Goal: Transaction & Acquisition: Purchase product/service

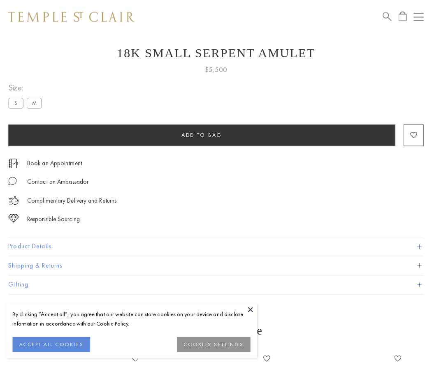
scroll to position [33, 0]
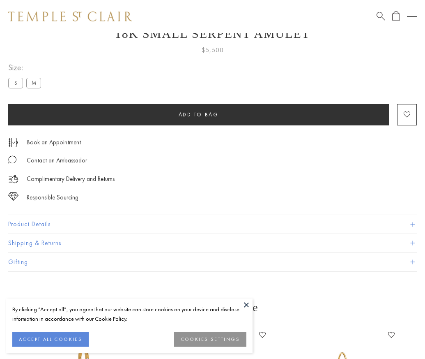
click at [199, 114] on span "Add to bag" at bounding box center [199, 114] width 40 height 7
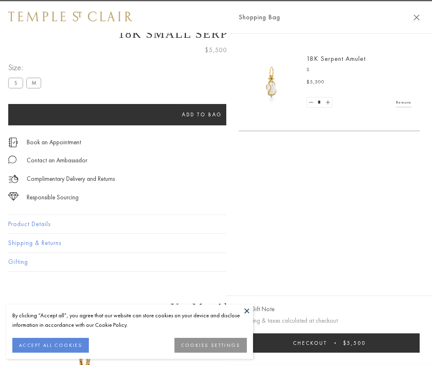
click at [339, 343] on button "Checkout $5,500" at bounding box center [328, 342] width 181 height 19
